Goal: Transaction & Acquisition: Book appointment/travel/reservation

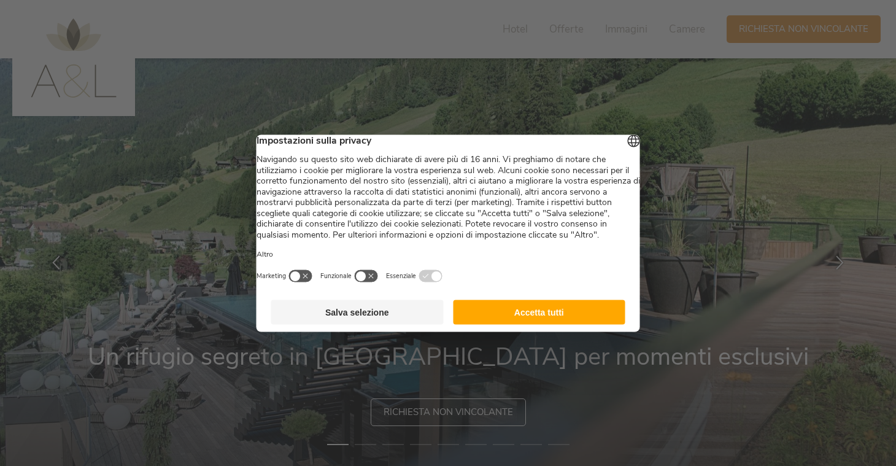
click at [513, 322] on button "Accetta tutti" at bounding box center [539, 312] width 173 height 25
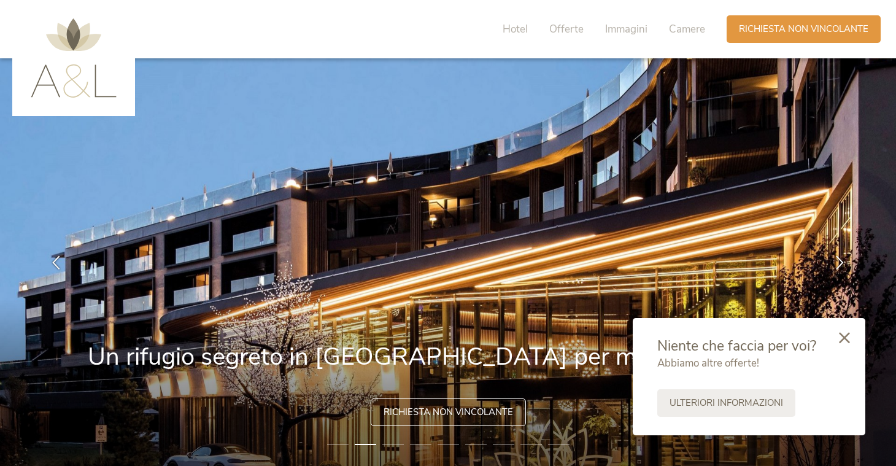
click at [843, 336] on icon at bounding box center [844, 337] width 11 height 11
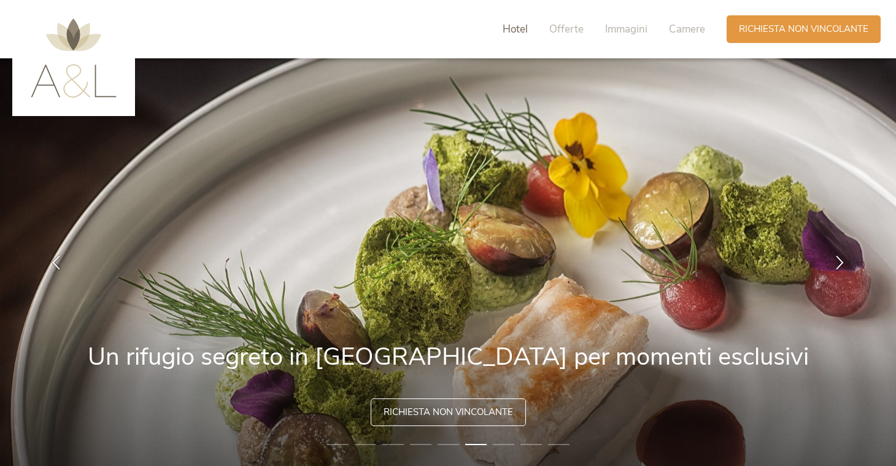
click at [517, 26] on span "Hotel" at bounding box center [515, 29] width 25 height 14
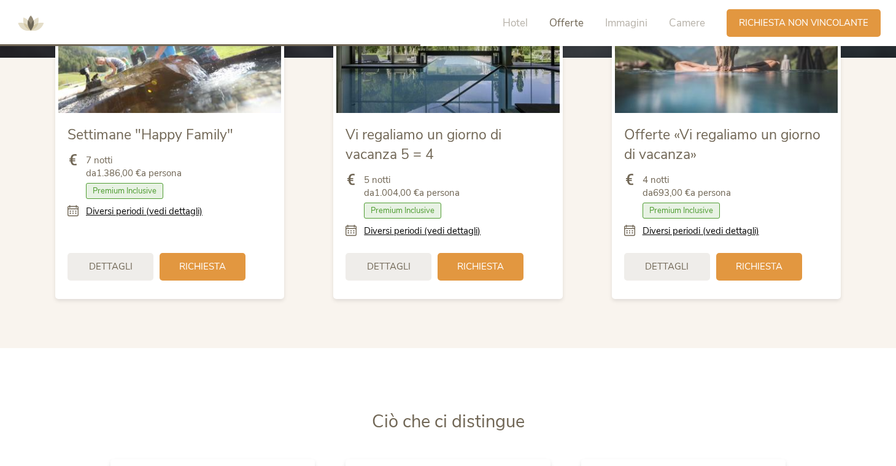
scroll to position [1202, 0]
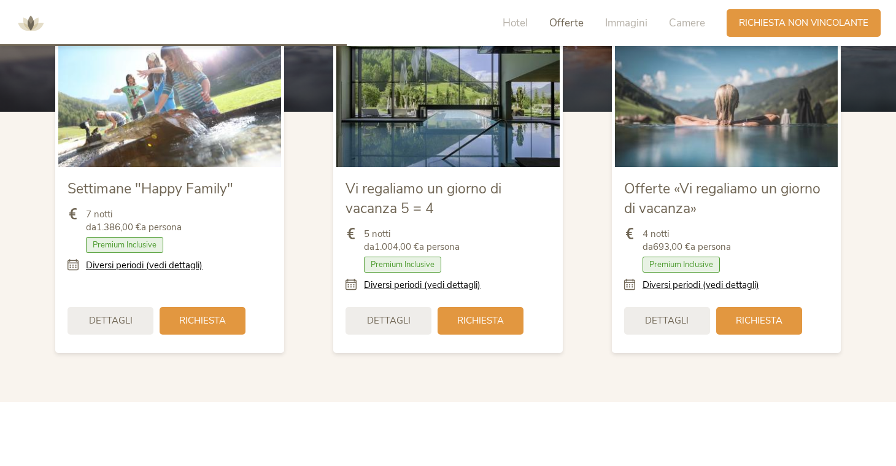
scroll to position [1431, 0]
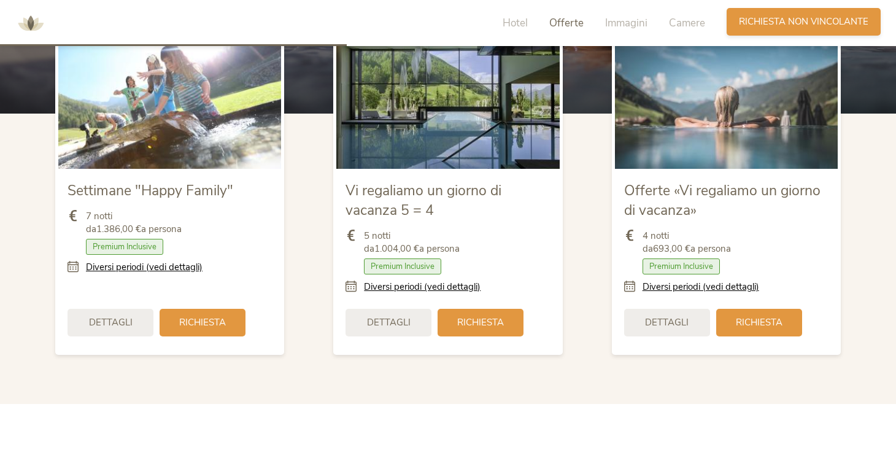
click at [788, 19] on span "Richiesta non vincolante" at bounding box center [804, 21] width 130 height 13
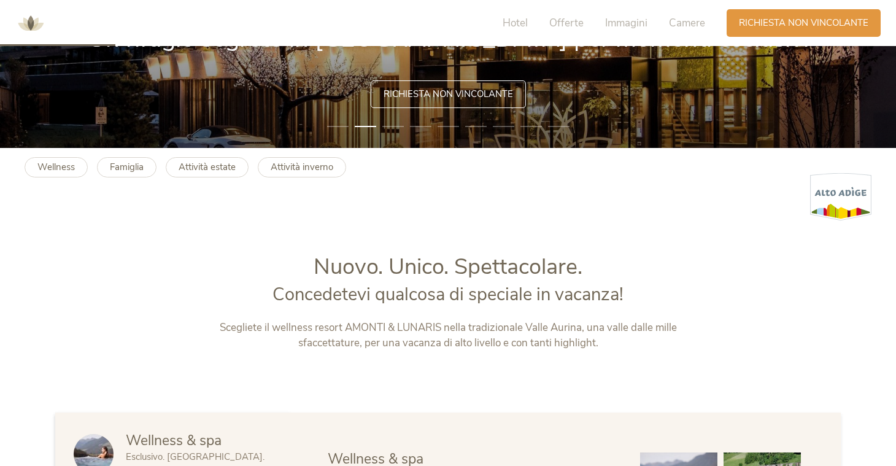
scroll to position [0, 0]
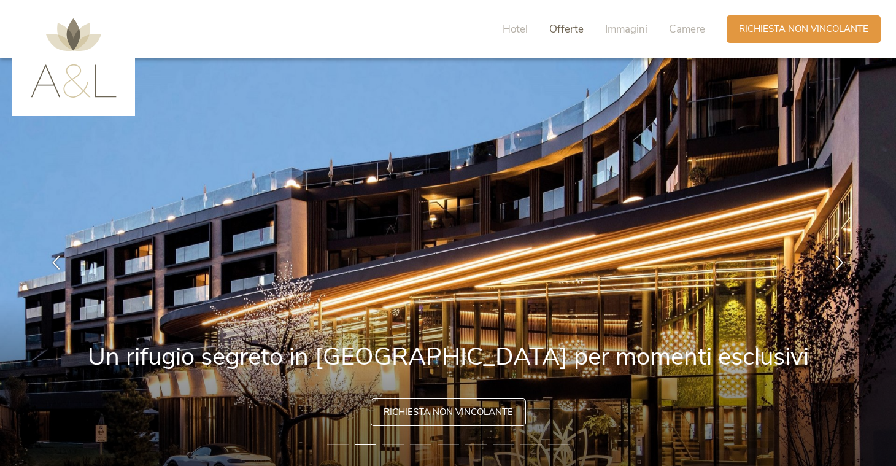
click at [568, 28] on span "Offerte" at bounding box center [567, 29] width 34 height 14
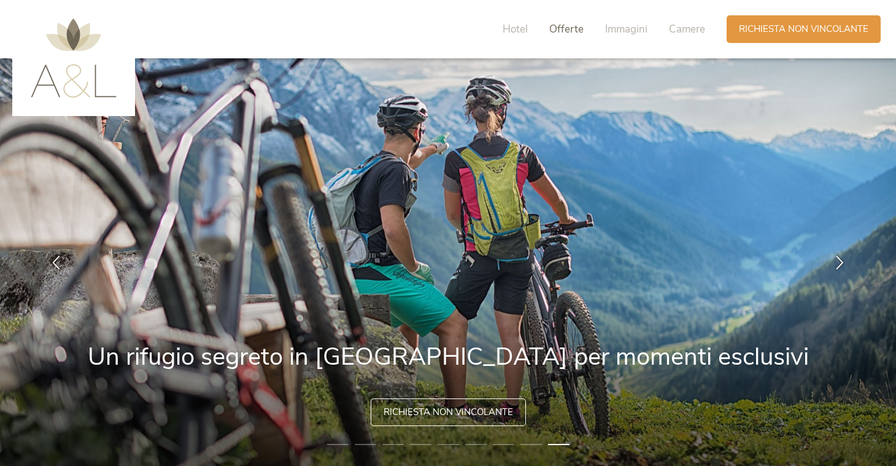
click at [567, 26] on span "Offerte" at bounding box center [567, 29] width 34 height 14
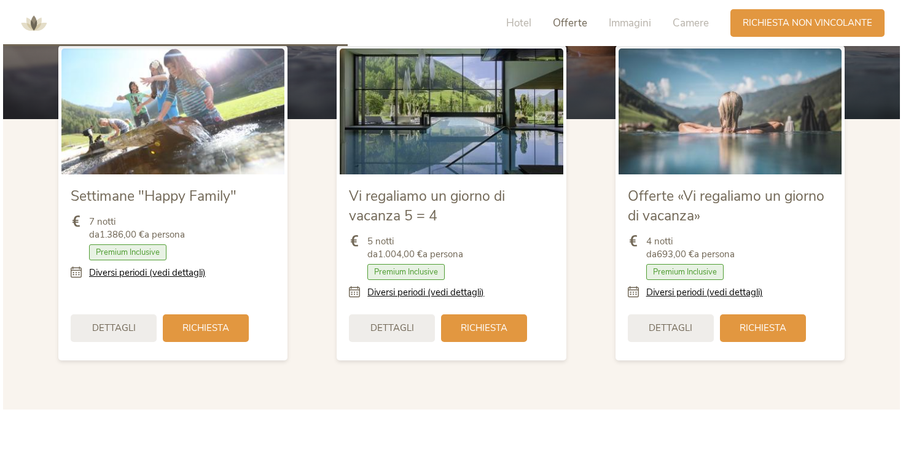
scroll to position [1422, 0]
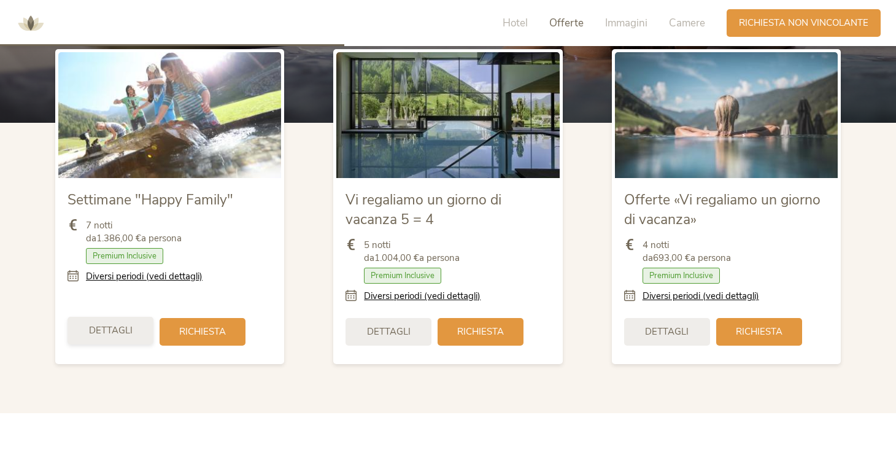
click at [120, 325] on span "Dettagli" at bounding box center [111, 330] width 44 height 13
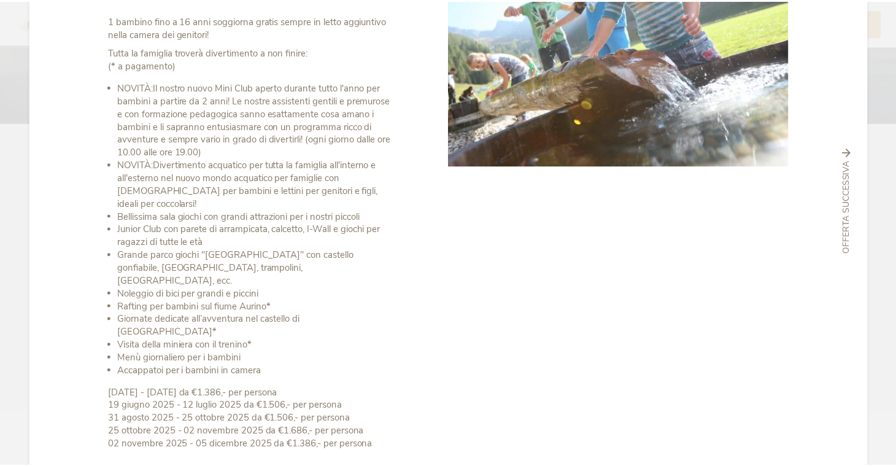
scroll to position [0, 0]
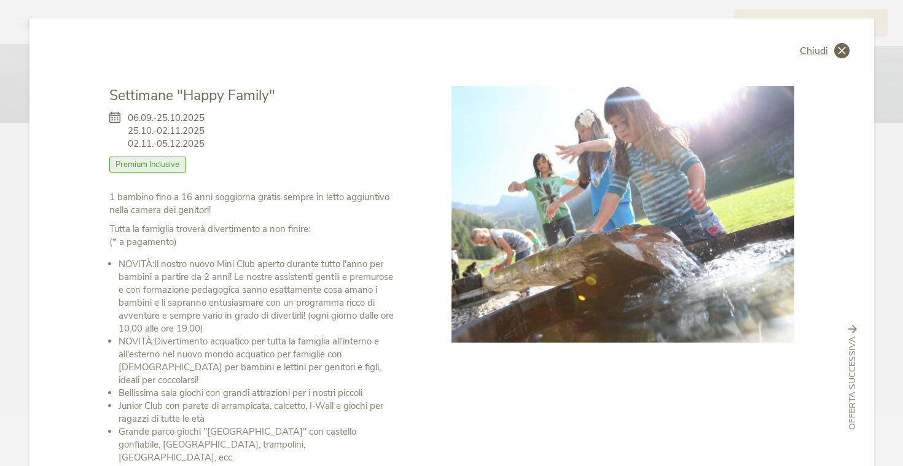
click at [834, 47] on icon at bounding box center [841, 50] width 15 height 15
